Goal: Task Accomplishment & Management: Manage account settings

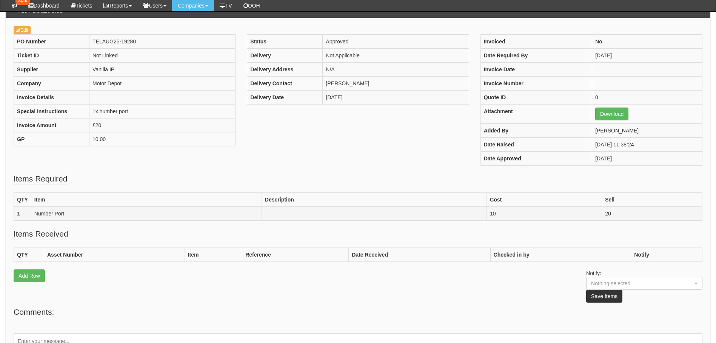
scroll to position [76, 0]
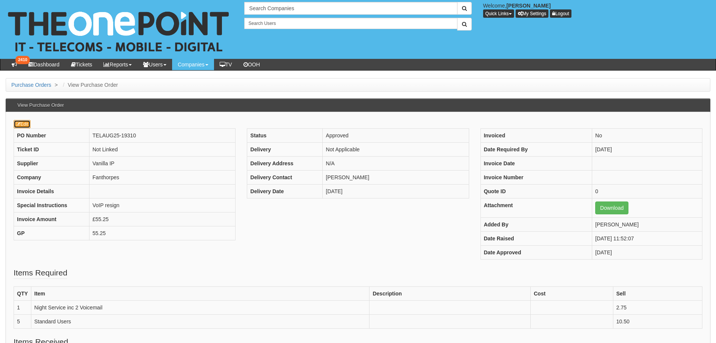
click at [23, 127] on link "Edit" at bounding box center [22, 124] width 17 height 8
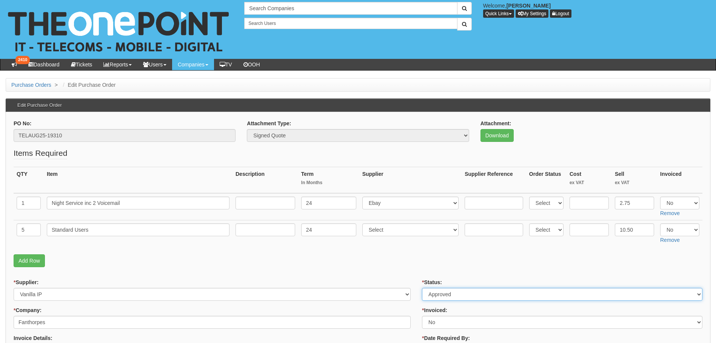
click at [465, 290] on select "Select Approved Completed Delivered Invoiced Ordered Ordered to site Part Order…" at bounding box center [562, 294] width 281 height 13
select select "6"
click at [422, 288] on select "Select Approved Completed Delivered Invoiced Ordered Ordered to site Part Order…" at bounding box center [562, 294] width 281 height 13
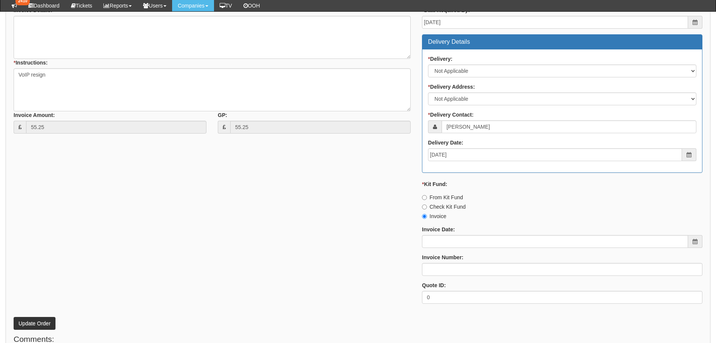
scroll to position [357, 0]
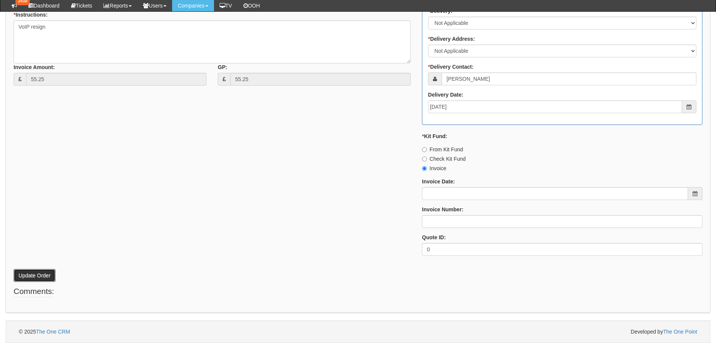
click at [32, 274] on button "Update Order" at bounding box center [35, 275] width 42 height 13
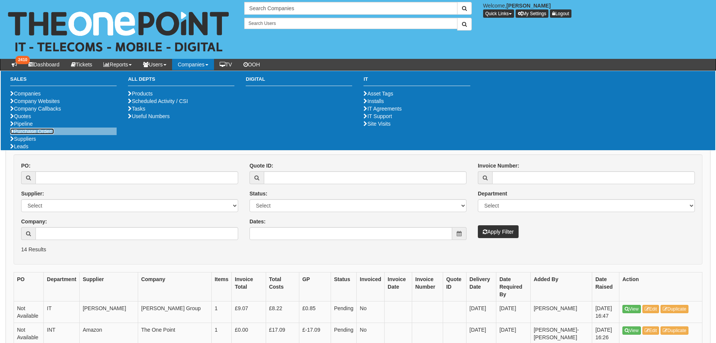
click at [45, 134] on link "Purchase Orders" at bounding box center [32, 131] width 44 height 6
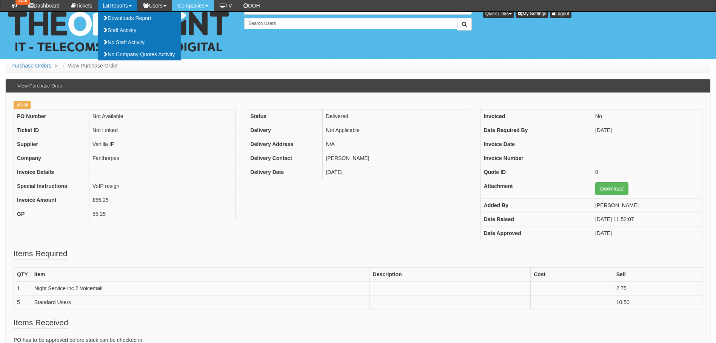
scroll to position [110, 0]
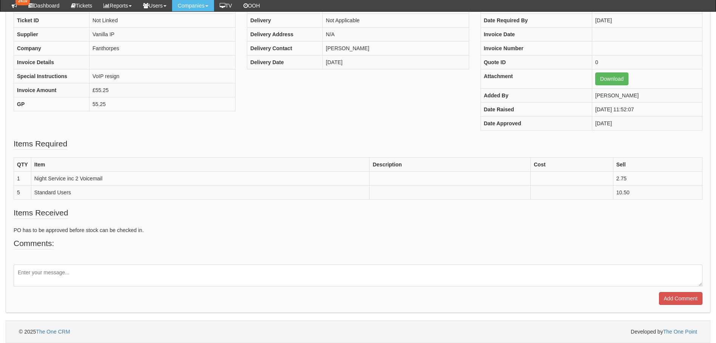
click at [71, 279] on textarea at bounding box center [358, 276] width 689 height 22
type textarea "VoIP renewal completed"
click at [681, 299] on input "Add Comment" at bounding box center [680, 298] width 43 height 13
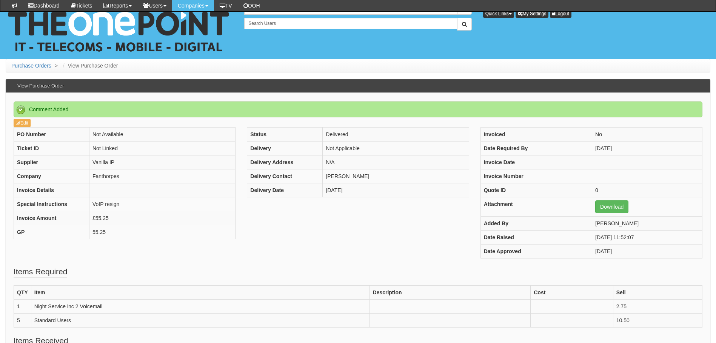
scroll to position [162, 0]
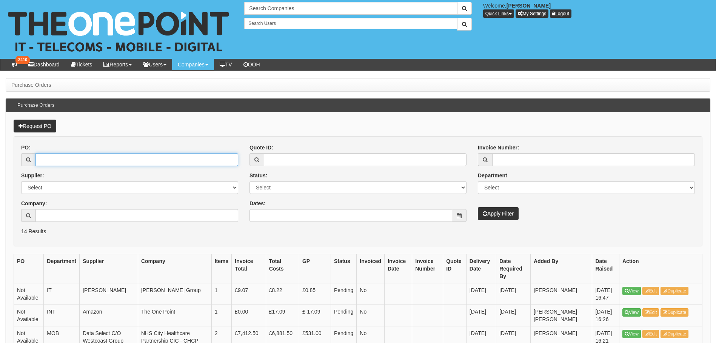
click at [59, 159] on input "PO:" at bounding box center [137, 159] width 203 height 13
click at [58, 213] on input "Company:" at bounding box center [137, 215] width 203 height 13
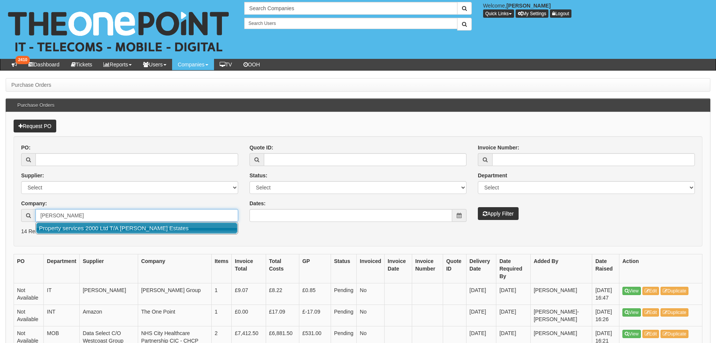
click at [116, 227] on link "Property services 2000 Ltd T/A [PERSON_NAME] Estates" at bounding box center [136, 228] width 201 height 11
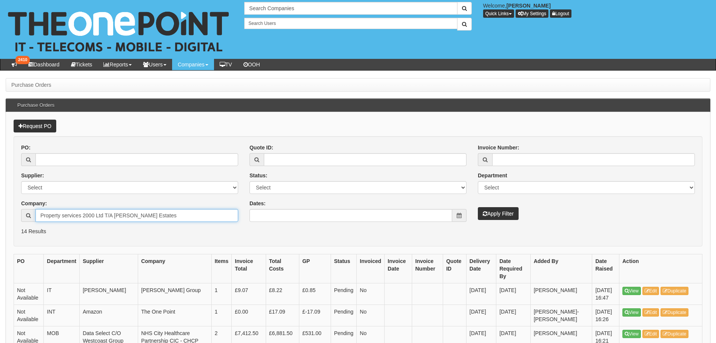
type input "Property services 2000 Ltd T/A [PERSON_NAME] Estates"
click at [492, 215] on button "Apply Filter" at bounding box center [498, 213] width 41 height 13
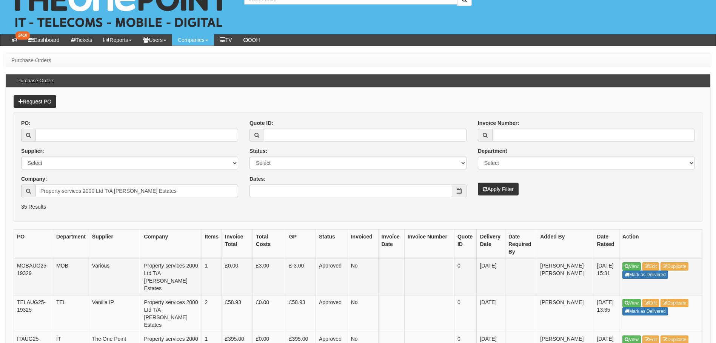
scroll to position [38, 0]
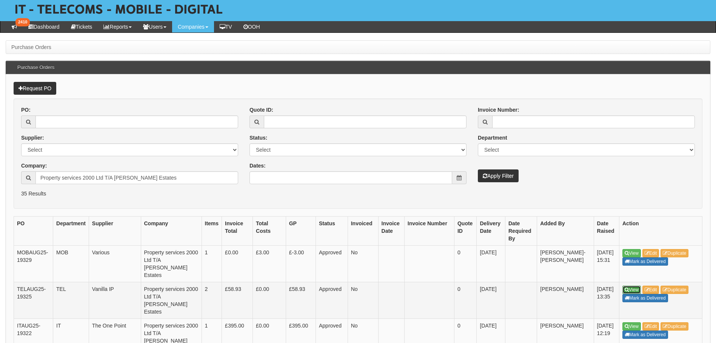
click at [638, 286] on link "View" at bounding box center [632, 290] width 19 height 8
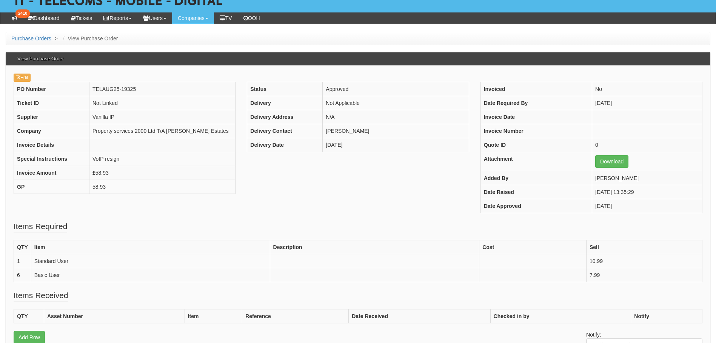
scroll to position [76, 0]
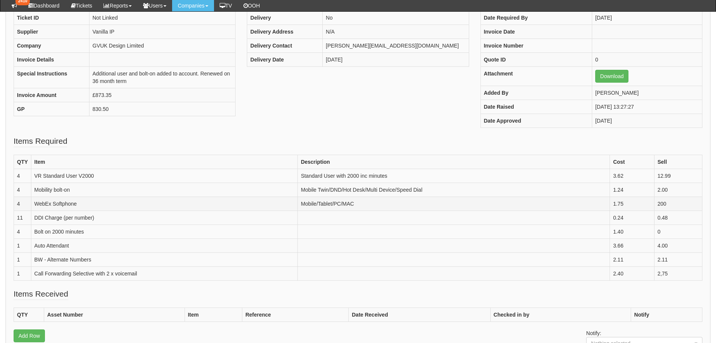
scroll to position [113, 0]
